Goal: Task Accomplishment & Management: Manage account settings

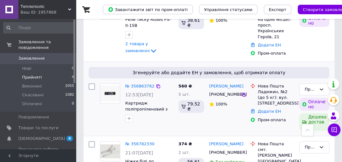
scroll to position [209, 0]
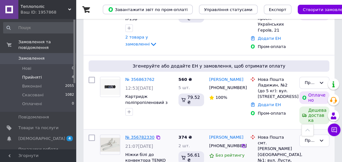
click at [141, 135] on link "№ 356782330" at bounding box center [139, 137] width 29 height 5
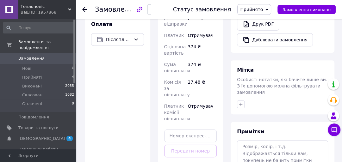
scroll to position [303, 0]
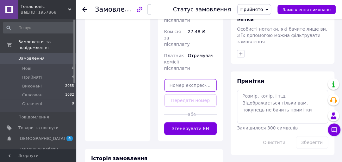
click at [203, 79] on input "text" at bounding box center [190, 85] width 53 height 13
paste input "20451224805135"
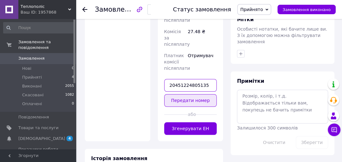
type input "20451224805135"
click at [199, 94] on button "Передати номер" at bounding box center [190, 100] width 53 height 13
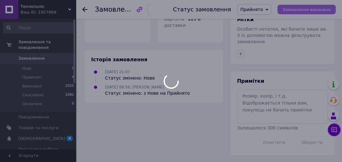
scroll to position [290, 0]
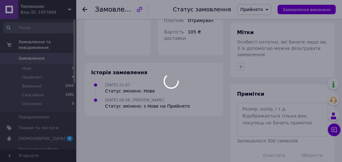
click at [317, 10] on div at bounding box center [171, 81] width 342 height 162
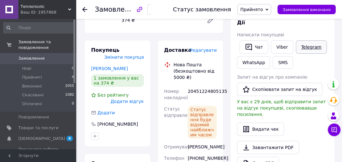
scroll to position [38, 0]
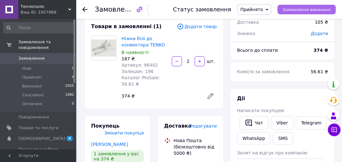
click at [303, 12] on span "Замовлення виконано" at bounding box center [306, 9] width 48 height 5
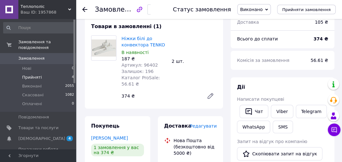
click at [47, 73] on li "Прийняті 4" at bounding box center [39, 77] width 78 height 9
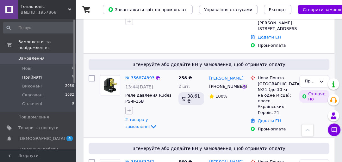
scroll to position [159, 0]
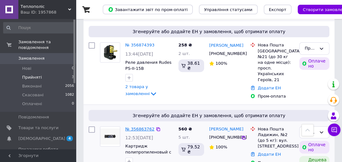
click at [137, 127] on link "№ 356863762" at bounding box center [139, 129] width 29 height 5
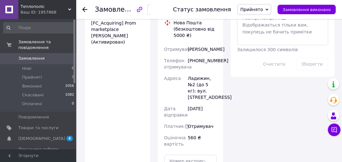
scroll to position [510, 0]
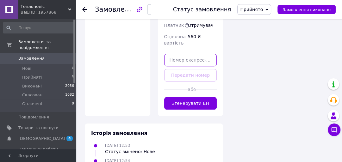
click at [192, 54] on input "text" at bounding box center [190, 60] width 53 height 13
paste input "20451224996176"
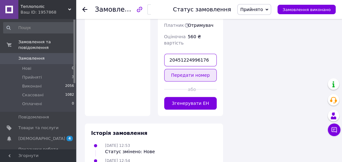
type input "20451224996176"
click at [191, 69] on button "Передати номер" at bounding box center [190, 75] width 53 height 13
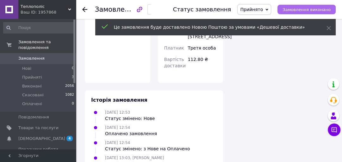
click at [303, 8] on span "Замовлення виконано" at bounding box center [306, 9] width 48 height 5
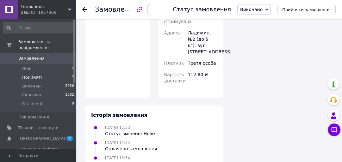
click at [56, 73] on li "Прийняті 3" at bounding box center [39, 77] width 78 height 9
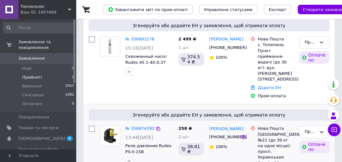
scroll to position [90, 0]
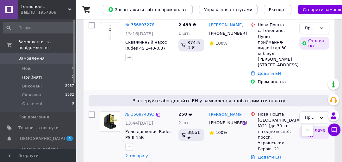
click at [140, 112] on link "№ 356874393" at bounding box center [139, 114] width 29 height 5
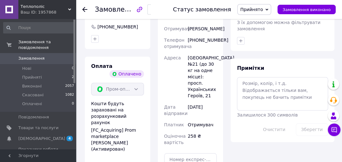
scroll to position [419, 0]
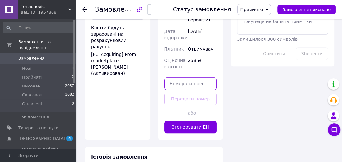
click at [202, 77] on input "text" at bounding box center [190, 83] width 53 height 13
paste input "20451225057715"
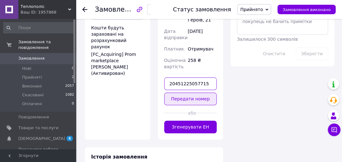
type input "20451225057715"
click at [193, 95] on button "Передати номер" at bounding box center [190, 99] width 53 height 13
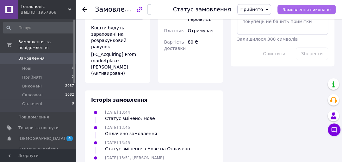
click at [305, 8] on span "Замовлення виконано" at bounding box center [306, 9] width 48 height 5
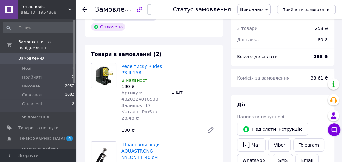
scroll to position [0, 0]
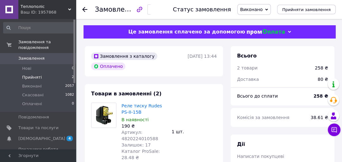
click at [36, 75] on span "Прийняті" at bounding box center [32, 78] width 20 height 6
